Goal: Check status

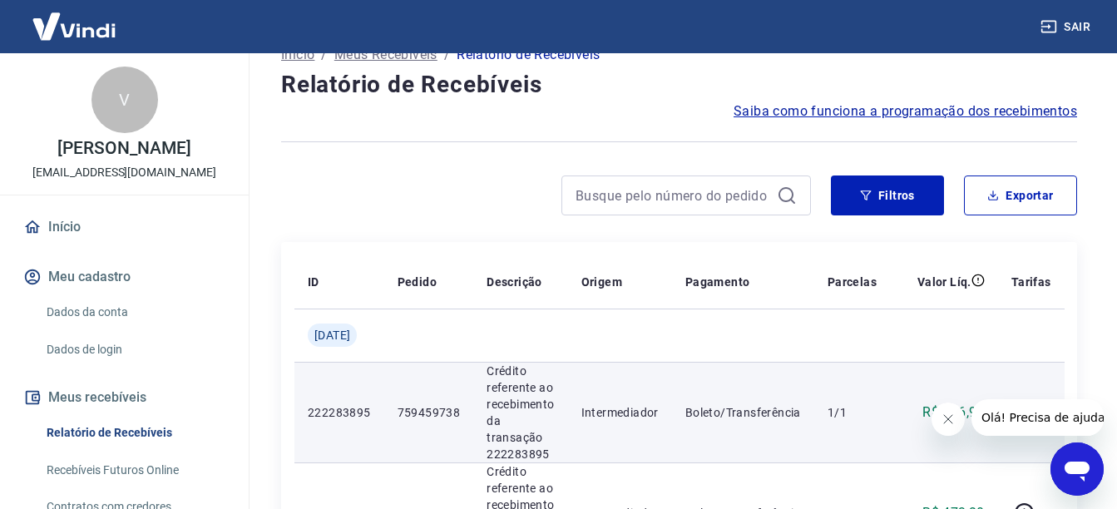
scroll to position [83, 0]
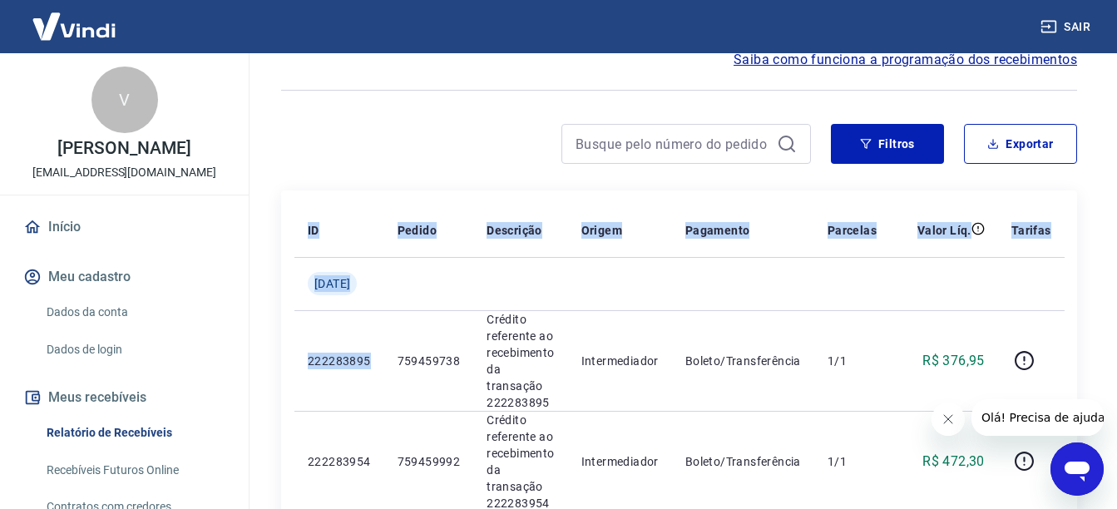
drag, startPoint x: 370, startPoint y: 364, endPoint x: 277, endPoint y: 367, distance: 93.2
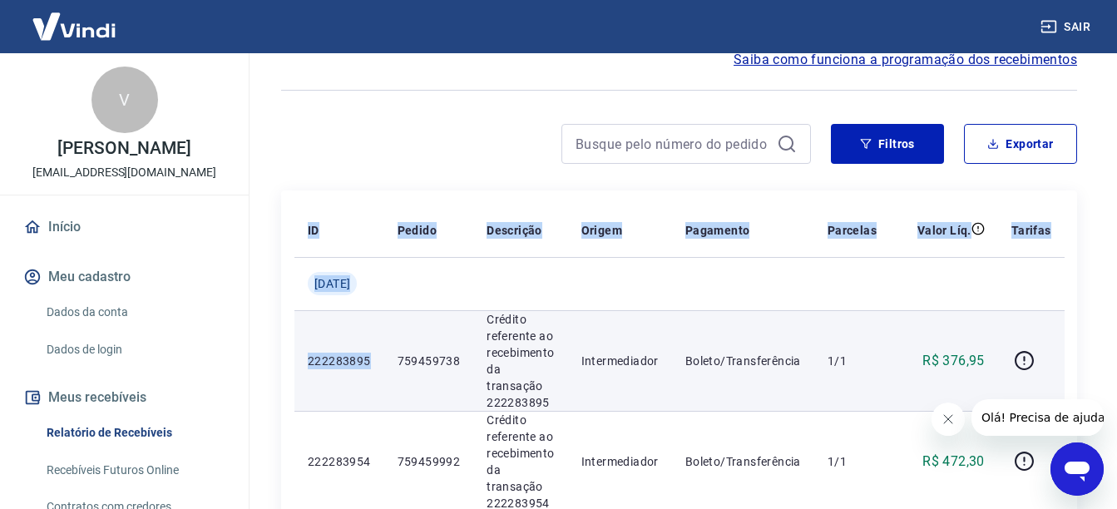
drag, startPoint x: 277, startPoint y: 367, endPoint x: 389, endPoint y: 363, distance: 112.4
click at [384, 364] on td "222283895" at bounding box center [339, 360] width 90 height 101
click at [371, 364] on p "222283895" at bounding box center [339, 361] width 63 height 17
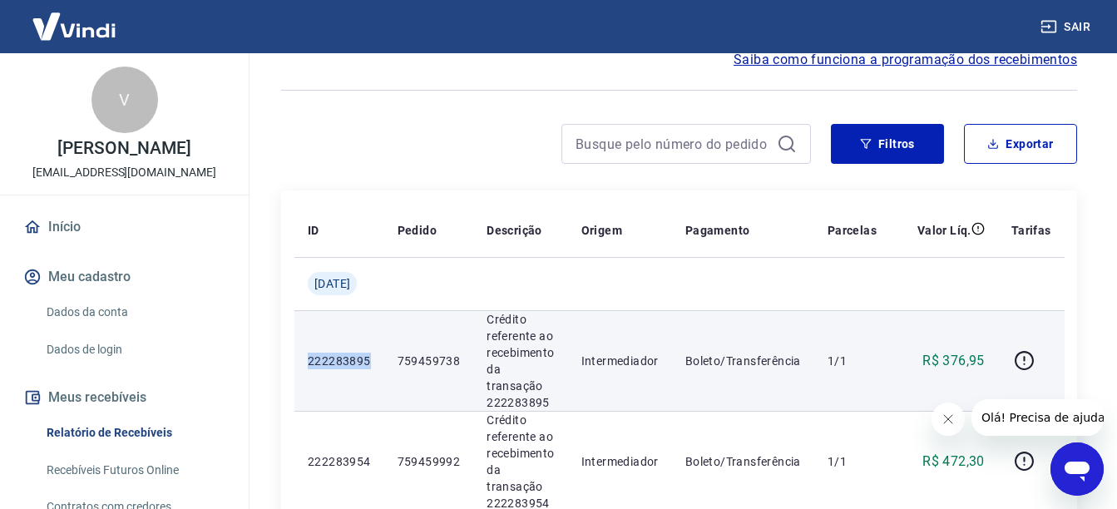
drag, startPoint x: 373, startPoint y: 363, endPoint x: 304, endPoint y: 362, distance: 69.0
click at [304, 362] on td "222283895" at bounding box center [339, 360] width 90 height 101
copy p "222283895"
